Goal: Information Seeking & Learning: Learn about a topic

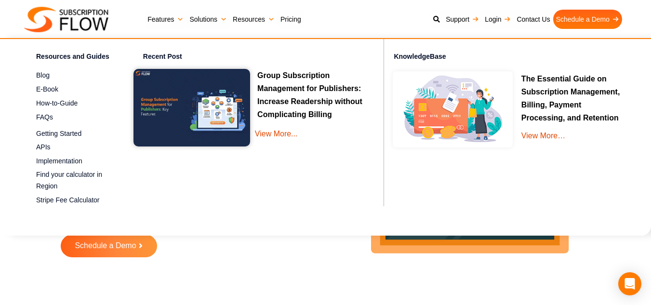
click at [229, 91] on img at bounding box center [191, 108] width 117 height 78
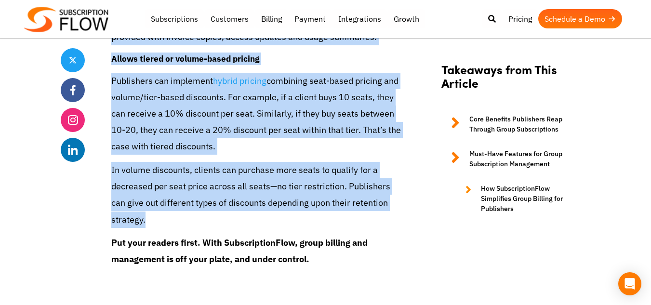
scroll to position [3467, 0]
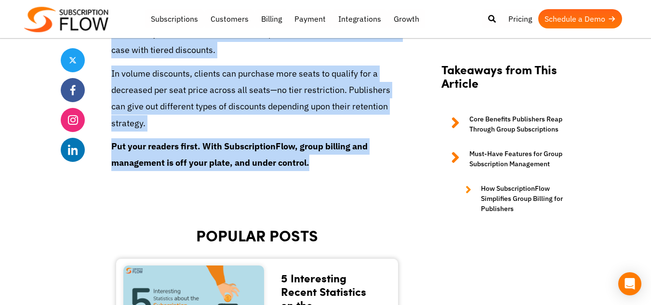
drag, startPoint x: 117, startPoint y: 131, endPoint x: 331, endPoint y: 157, distance: 215.8
copy section "Group Subscription Management for Publishers: Increase Readership without Compl…"
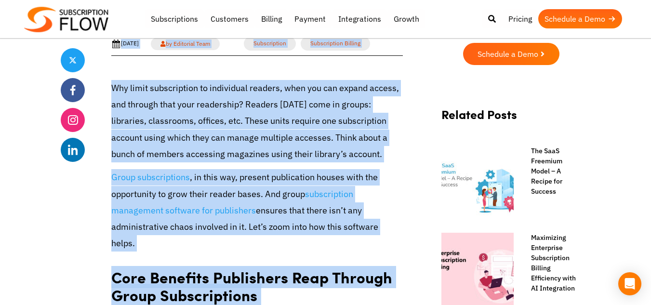
scroll to position [0, 0]
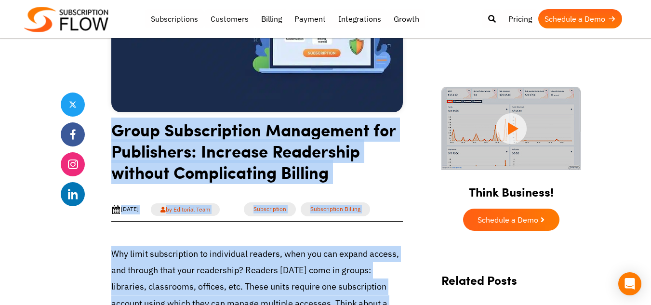
click at [397, 157] on h1 "Group Subscription Management for Publishers: Increase Readership without Compl…" at bounding box center [256, 154] width 291 height 71
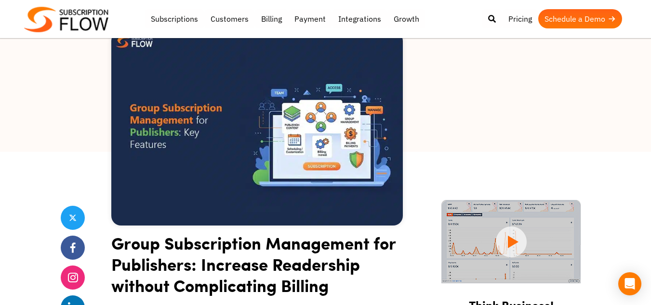
scroll to position [96, 0]
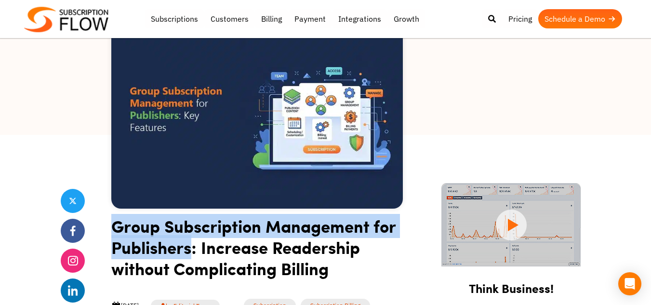
drag, startPoint x: 113, startPoint y: 225, endPoint x: 192, endPoint y: 243, distance: 80.4
click at [192, 243] on h1 "Group Subscription Management for Publishers: Increase Readership without Compl…" at bounding box center [256, 250] width 291 height 71
copy h1 "Group Subscription Management for Publishers"
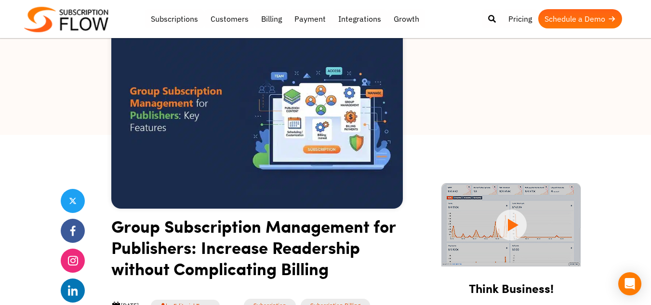
click at [619, 123] on div at bounding box center [325, 38] width 651 height 193
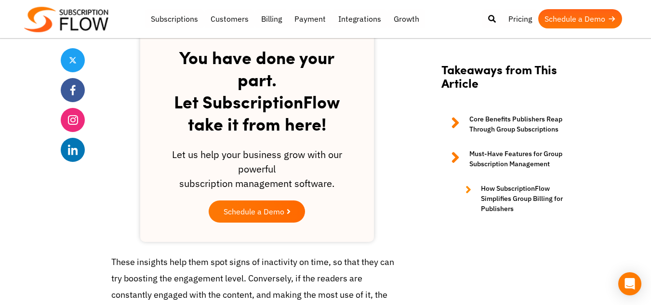
scroll to position [1541, 0]
